Goal: Task Accomplishment & Management: Manage account settings

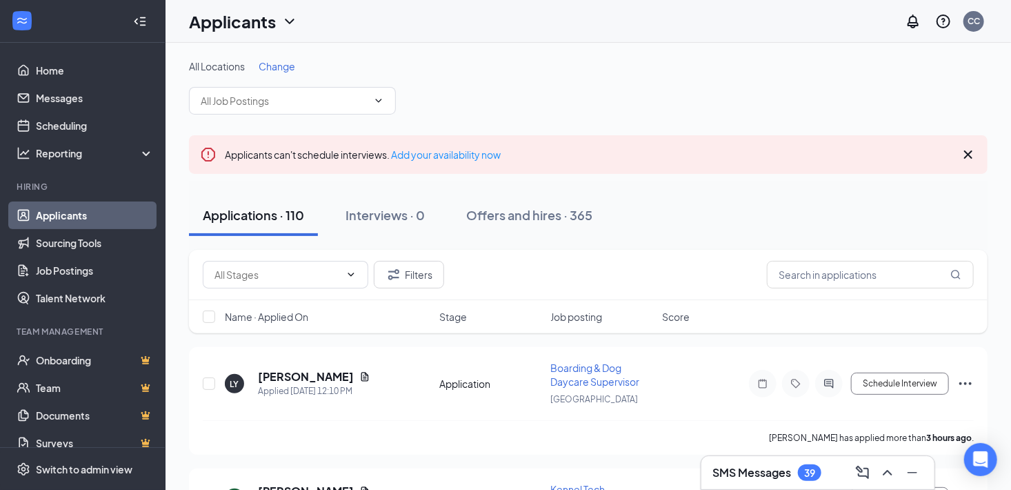
click at [280, 61] on span "Change" at bounding box center [277, 66] width 37 height 12
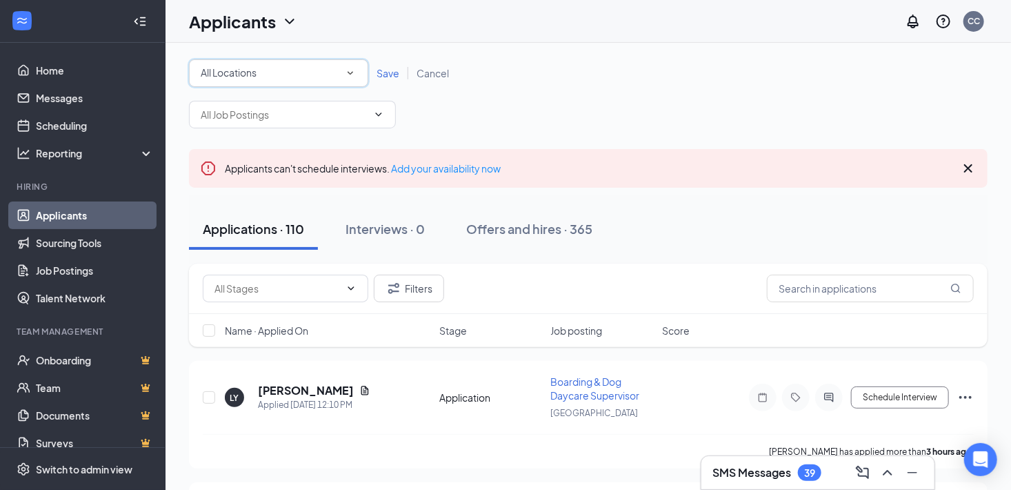
click at [323, 68] on div "All Locations" at bounding box center [279, 73] width 156 height 17
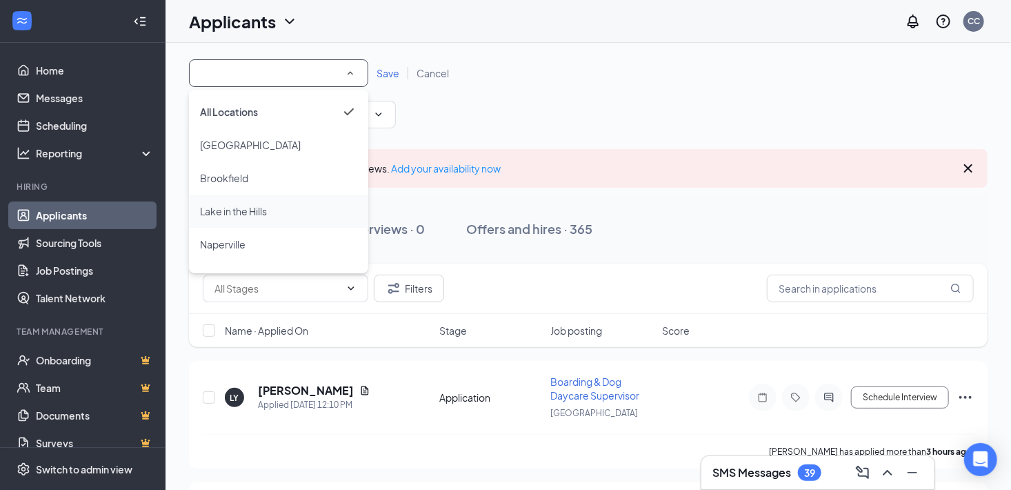
click at [267, 214] on span "Lake in the Hills" at bounding box center [233, 211] width 67 height 12
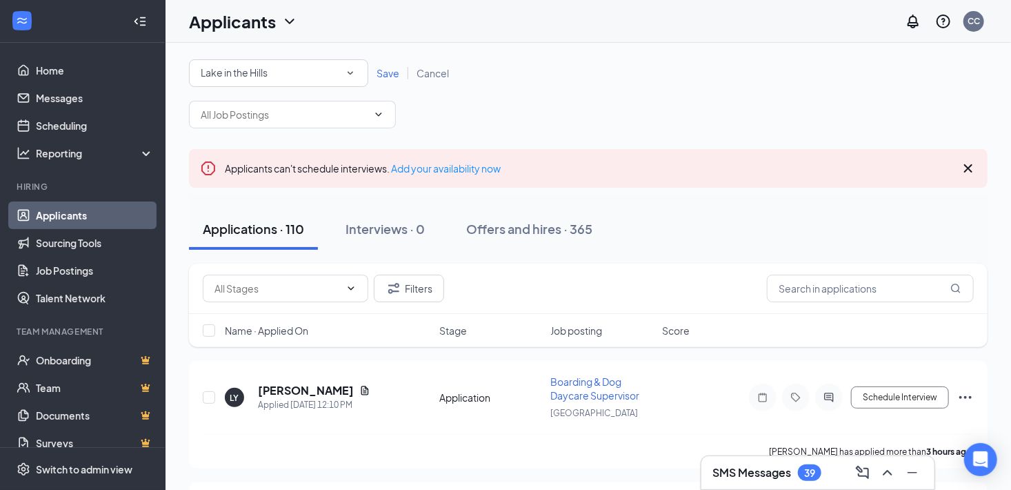
click at [381, 76] on span "Save" at bounding box center [388, 73] width 23 height 12
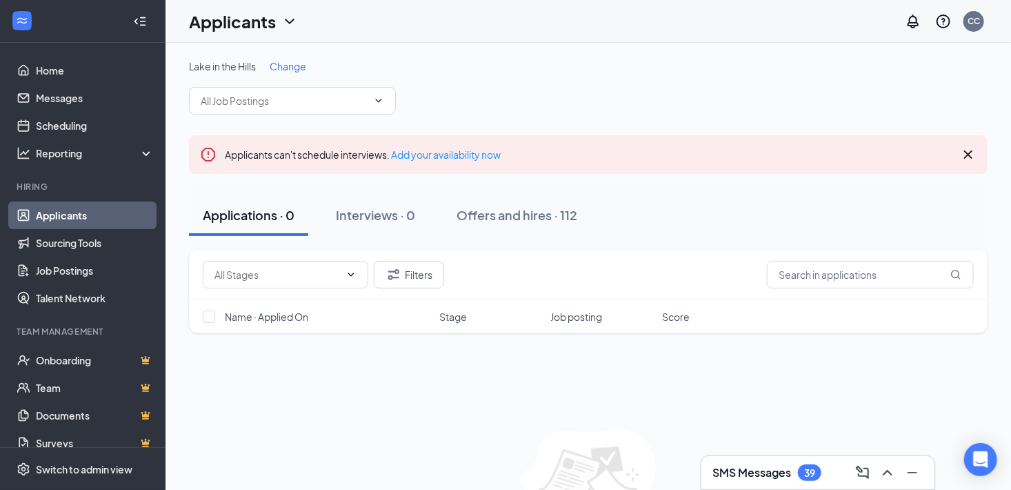
click at [296, 65] on span "Change" at bounding box center [288, 66] width 37 height 12
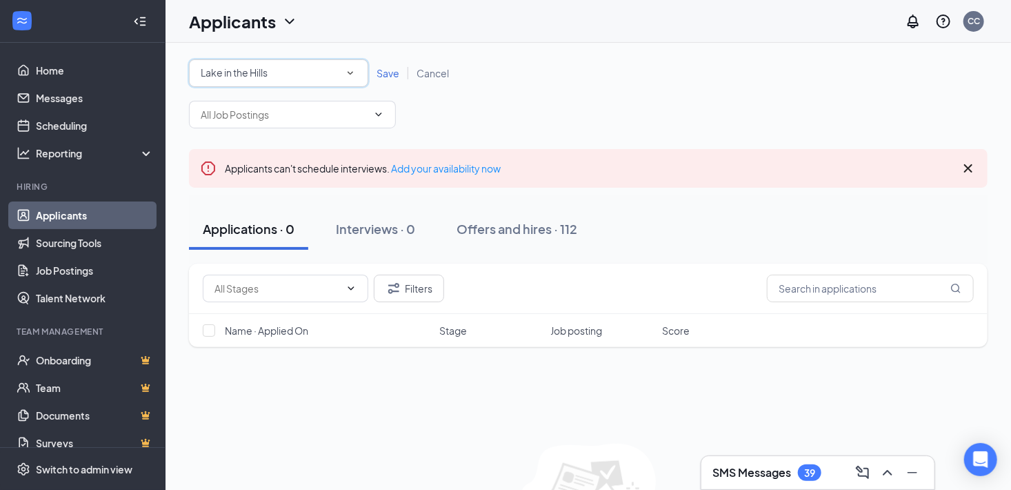
click at [290, 66] on div "Lake in the Hills" at bounding box center [279, 73] width 156 height 17
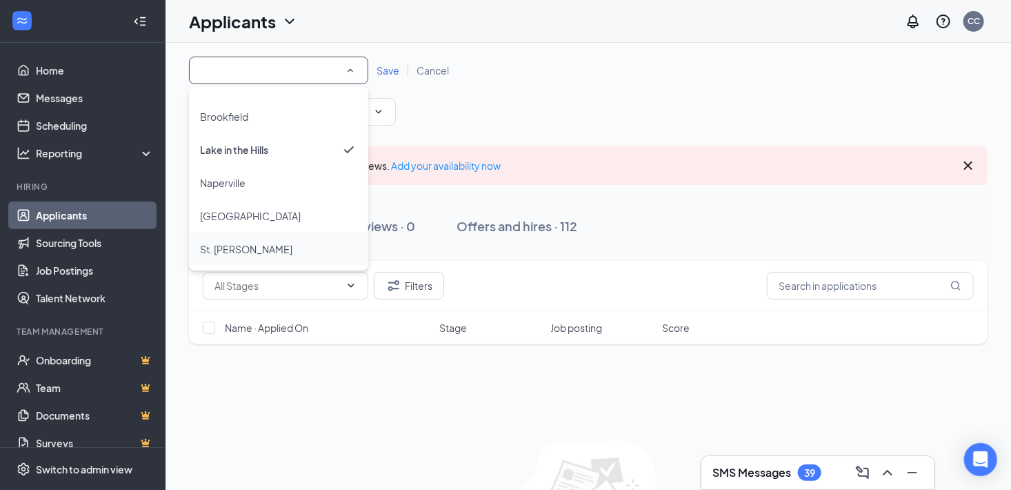
scroll to position [3, 0]
click at [229, 243] on span "St. [PERSON_NAME]" at bounding box center [246, 249] width 92 height 12
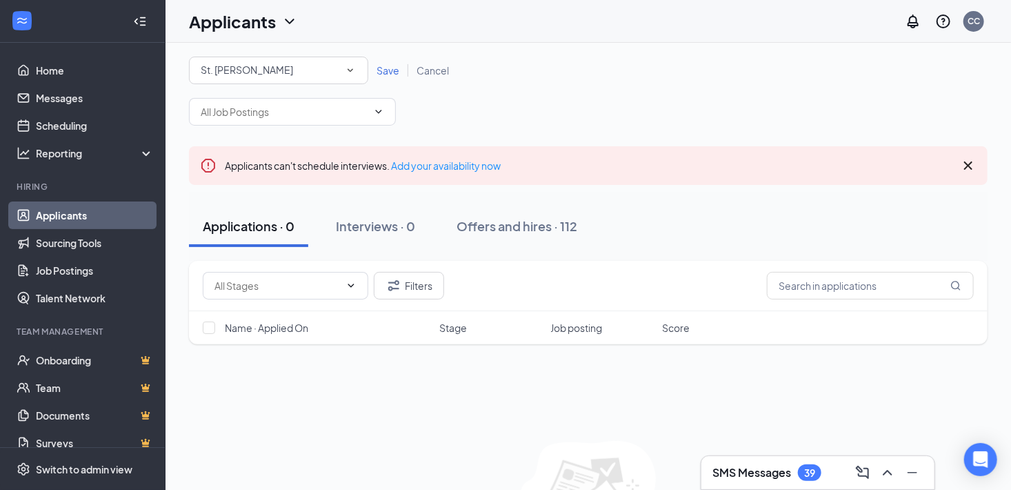
click at [380, 72] on span "Save" at bounding box center [388, 70] width 23 height 12
